Goal: Navigation & Orientation: Find specific page/section

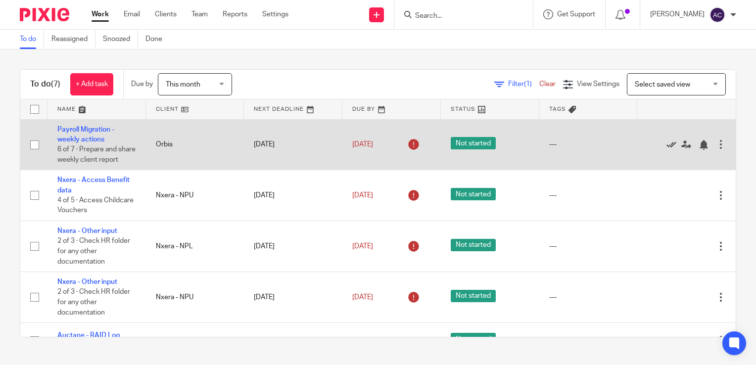
click at [666, 149] on link at bounding box center [673, 144] width 15 height 10
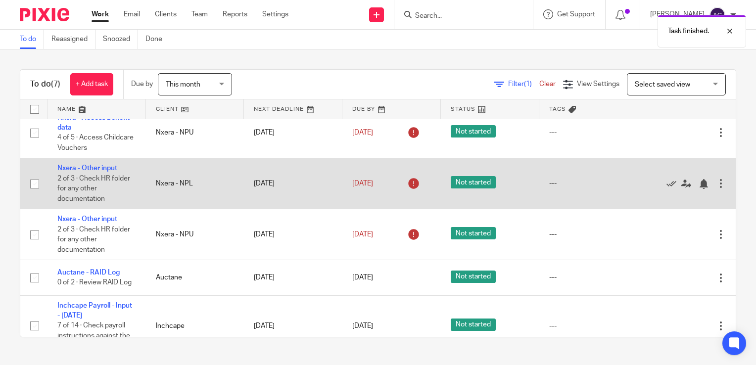
scroll to position [18, 0]
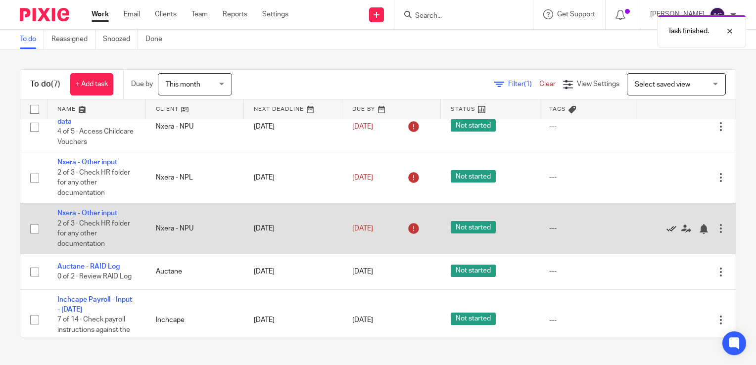
click at [666, 231] on icon at bounding box center [671, 229] width 10 height 10
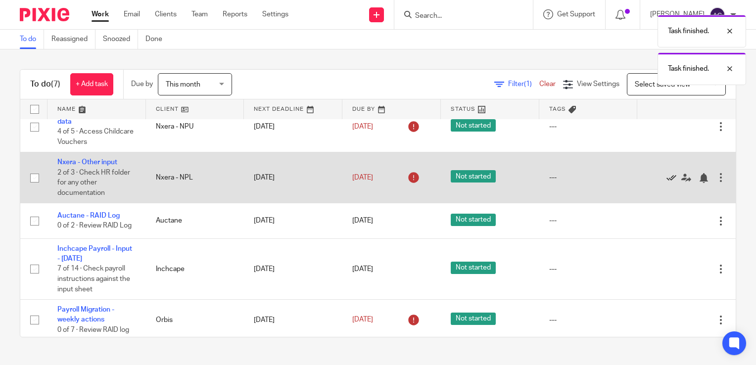
click at [666, 177] on icon at bounding box center [671, 178] width 10 height 10
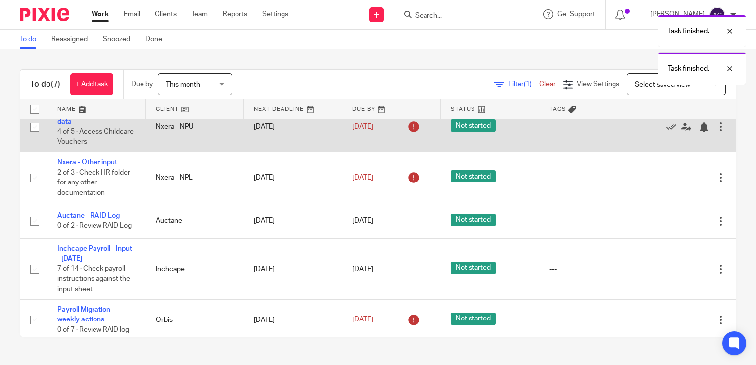
scroll to position [0, 0]
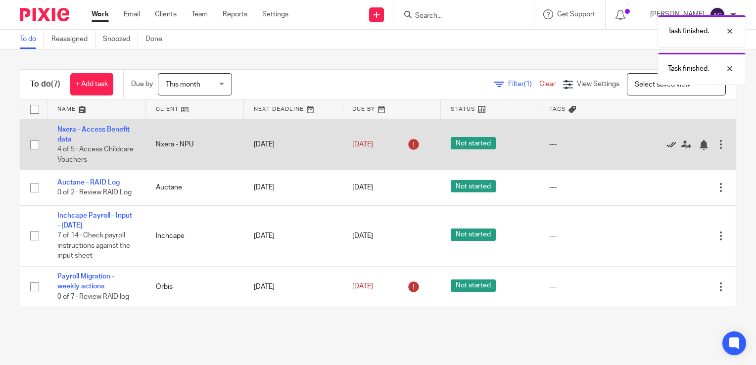
click at [666, 142] on icon at bounding box center [671, 145] width 10 height 10
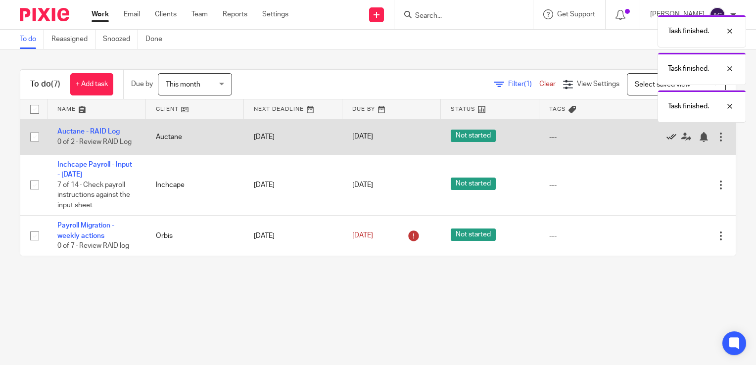
click at [666, 137] on icon at bounding box center [671, 137] width 10 height 10
